Goal: Task Accomplishment & Management: Use online tool/utility

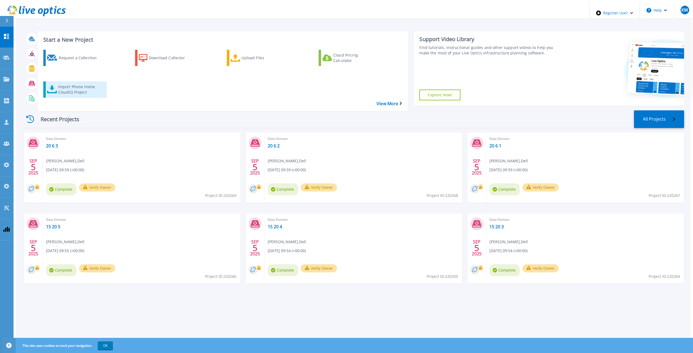
click at [79, 83] on div "Import Phone Home CloudIQ Project" at bounding box center [79, 90] width 43 height 14
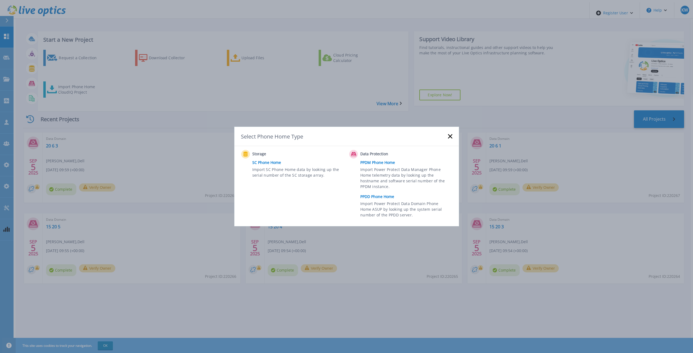
click at [374, 195] on link "PPDD Phone Home" at bounding box center [407, 197] width 94 height 8
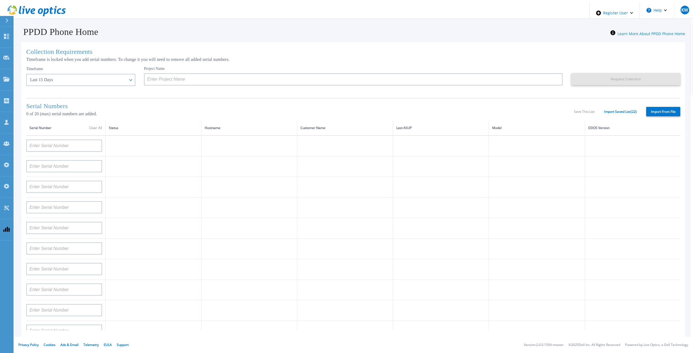
click at [669, 110] on label "Import From File" at bounding box center [663, 111] width 34 height 9
click at [0, 0] on input "Import From File" at bounding box center [0, 0] width 0 height 0
type input "APM00211700095"
type input "APX00232503747"
type input "APM00214914093"
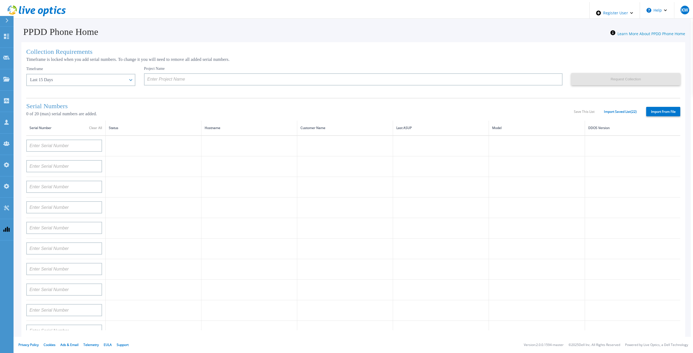
type input "APM00171836329"
type input "APM00212026971"
type input "APM00214914094"
type input "APX00234502218"
type input "APM00212018359"
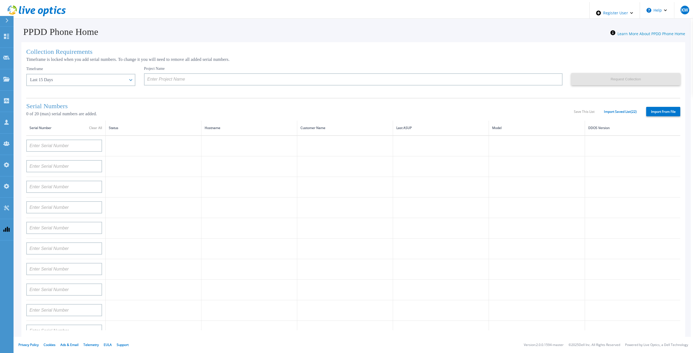
type input "APX00232503745"
type input "APX00232503743"
type input "APM00202011675"
type input "APM00212517749"
type input "APX00232503742"
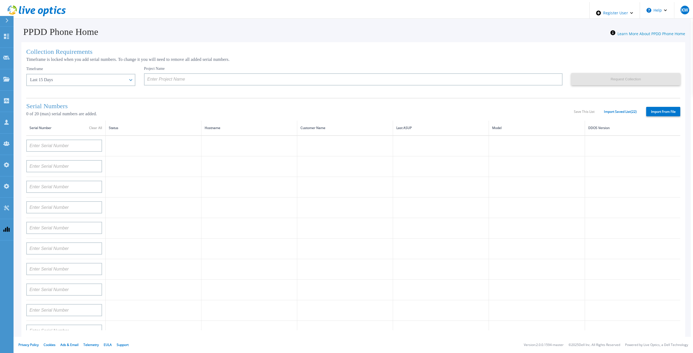
type input "APM00212702822"
type input "APM00212610953"
type input "APM00202614668"
type input "APM00212613652"
type input "APX00222101185"
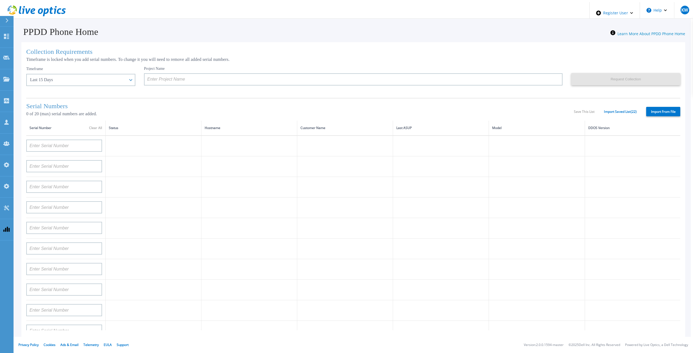
type input "AUDVUX6XJHDJFE"
type input "APM00133543104"
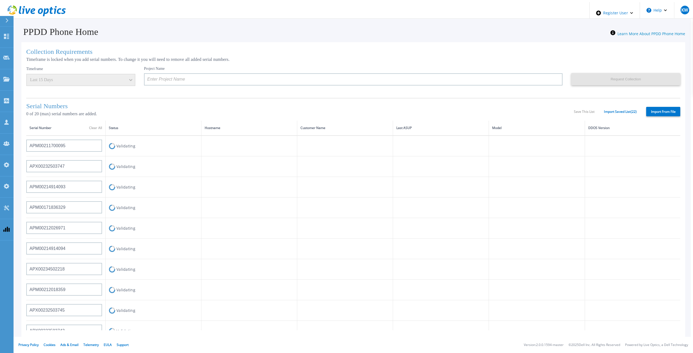
click at [303, 99] on div "Serial Numbers 0 of 20 (max) serial numbers are added. Save This List Import Sa…" at bounding box center [353, 109] width 654 height 23
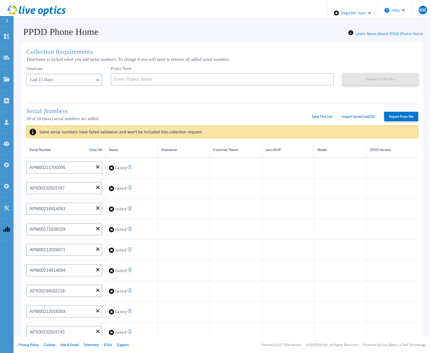
click at [238, 297] on td at bounding box center [236, 291] width 52 height 21
click at [386, 115] on label "Import From File" at bounding box center [401, 116] width 34 height 9
click at [0, 0] on input "Import From File" at bounding box center [0, 0] width 0 height 0
type input "APM00211700095"
type input "APX00232503747"
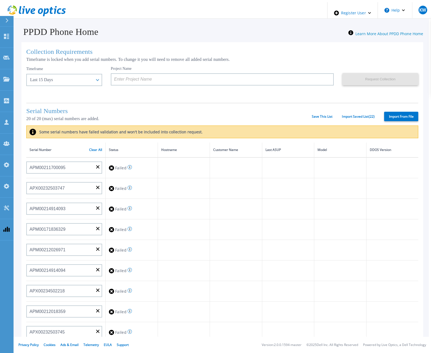
type input "APM00214914093"
type input "APM00171836329"
type input "APM00212026971"
type input "APM00214914094"
type input "APX00234502218"
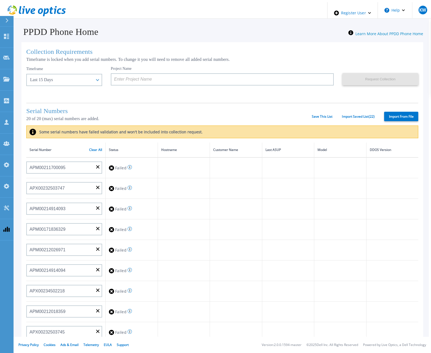
type input "APM00212018359"
type input "APX00232503745"
type input "APX00232503743"
type input "APM00202011675"
type input "APM00212517749"
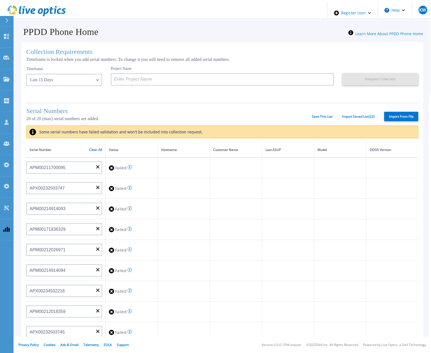
type input "APX00232503742"
type input "APM00212702822"
type input "APM00212610953"
type input "APM00202614668"
type input "APM00212613652"
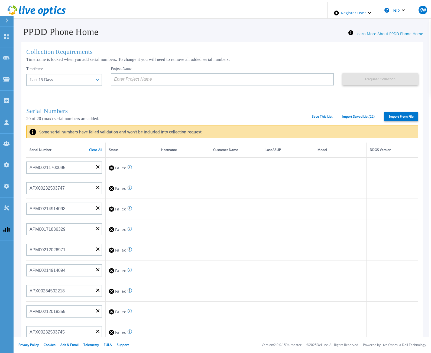
type input "APX00222101185"
type input "AUDVUX6XJHDJFE"
type input "APM00133543104"
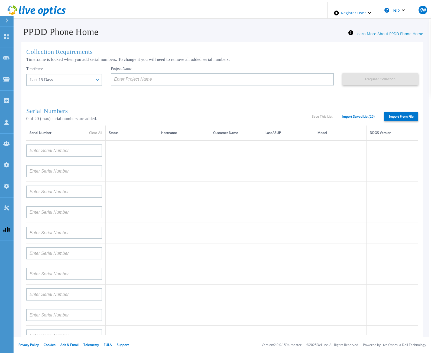
click at [396, 114] on label "Import From File" at bounding box center [401, 116] width 34 height 9
click at [0, 0] on input "Import From File" at bounding box center [0, 0] width 0 height 0
type input "APM00211700095"
type input "APX00232503747"
type input "APM00214914093"
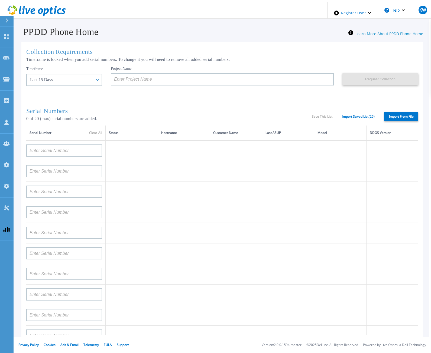
type input "APM00171836329"
type input "APM00212026971"
type input "APM00214914094"
type input "APX00234502218"
type input "APM00212018359"
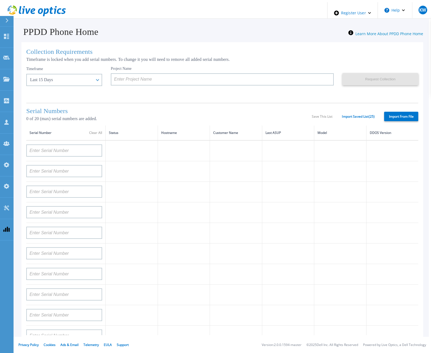
type input "APX00232503745"
type input "APX00232503743"
type input "APM00202011675"
type input "APM00212517749"
type input "APX00232503742"
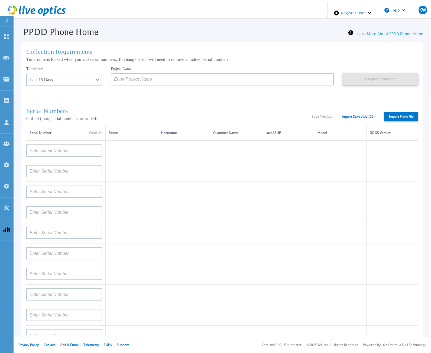
type input "APM00212702822"
type input "APM00212610953"
type input "APM00202614668"
type input "APM00212613652"
type input "APX00222101185"
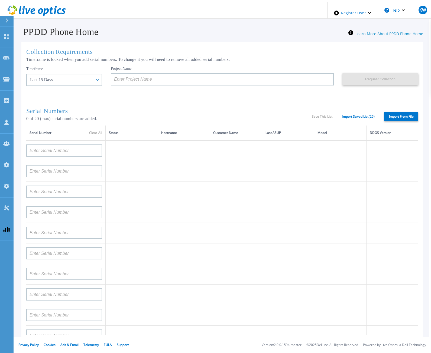
type input "AUDVUX6XJHDJFE"
type input "APM00133543104"
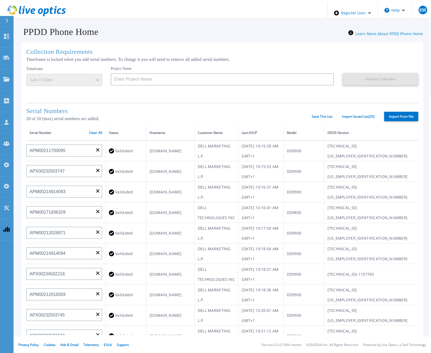
click at [398, 116] on label "Import From File" at bounding box center [401, 116] width 34 height 9
click at [0, 0] on input "Import From File" at bounding box center [0, 0] width 0 height 0
type input "APM00211700095"
type input "APX00232503747"
type input "APM00214914093"
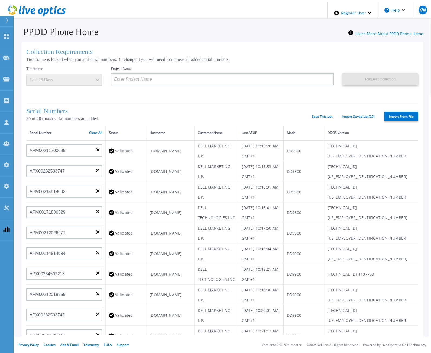
type input "APM00171836329"
type input "APM00212026971"
type input "APM00214914094"
type input "APX00234502218"
type input "APM00212018359"
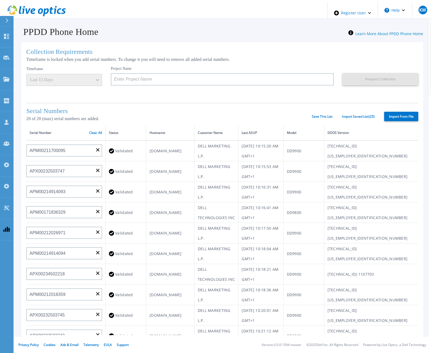
type input "APX00232503745"
type input "APX00232503743"
type input "APM00202011675"
type input "APM00212517749"
type input "APX00232503742"
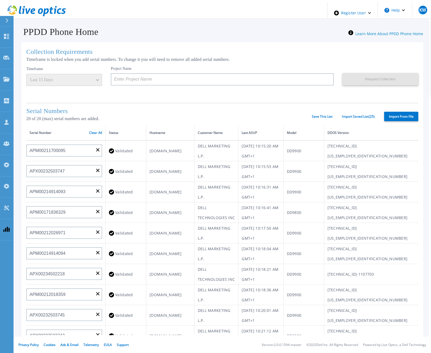
type input "APM00212702822"
type input "APM00212610953"
type input "APM00202614668"
type input "APM00212613652"
type input "APX00222101185"
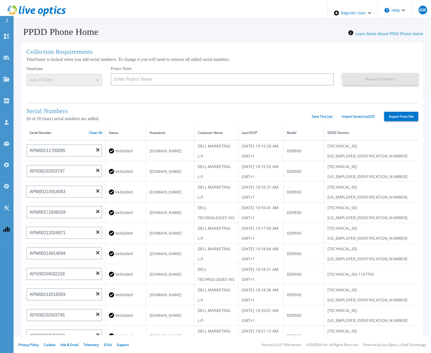
type input "AUDVUX6XJHDJFE"
type input "APM00133543104"
click at [57, 9] on icon at bounding box center [59, 11] width 4 height 6
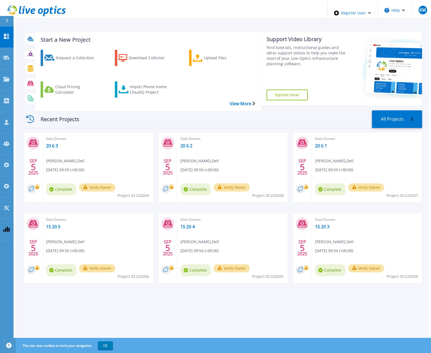
click at [139, 39] on h3 "Start a New Project" at bounding box center [148, 40] width 214 height 6
click at [101, 17] on div "Start a New Project Request a Collection Download Collector Upload Files Cloud …" at bounding box center [222, 178] width 413 height 353
click at [250, 110] on div "Recent Projects All Projects" at bounding box center [222, 119] width 399 height 18
click at [106, 341] on div "This site uses cookies to track your navigation. OK" at bounding box center [217, 345] width 431 height 15
click at [106, 342] on button "OK" at bounding box center [105, 346] width 15 height 8
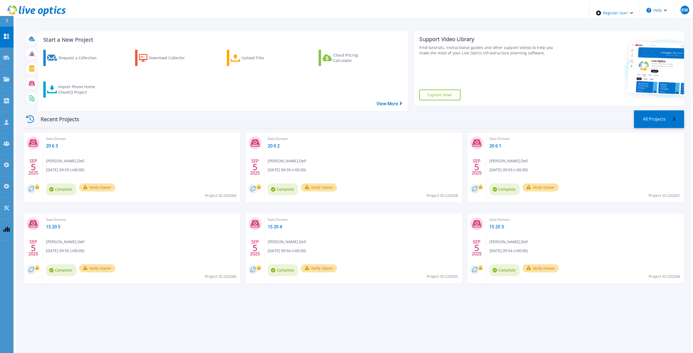
click at [325, 92] on div "Start a New Project Request a Collection Download Collector Upload Files Cloud …" at bounding box center [353, 66] width 661 height 79
click at [160, 21] on div "Start a New Project Request a Collection Download Collector Upload Files Cloud …" at bounding box center [353, 178] width 675 height 353
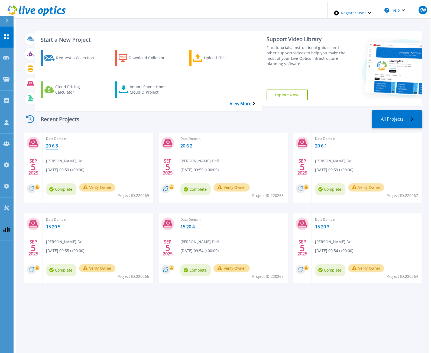
click at [52, 143] on link "20 6 3" at bounding box center [52, 145] width 12 height 5
